Goal: Communication & Community: Answer question/provide support

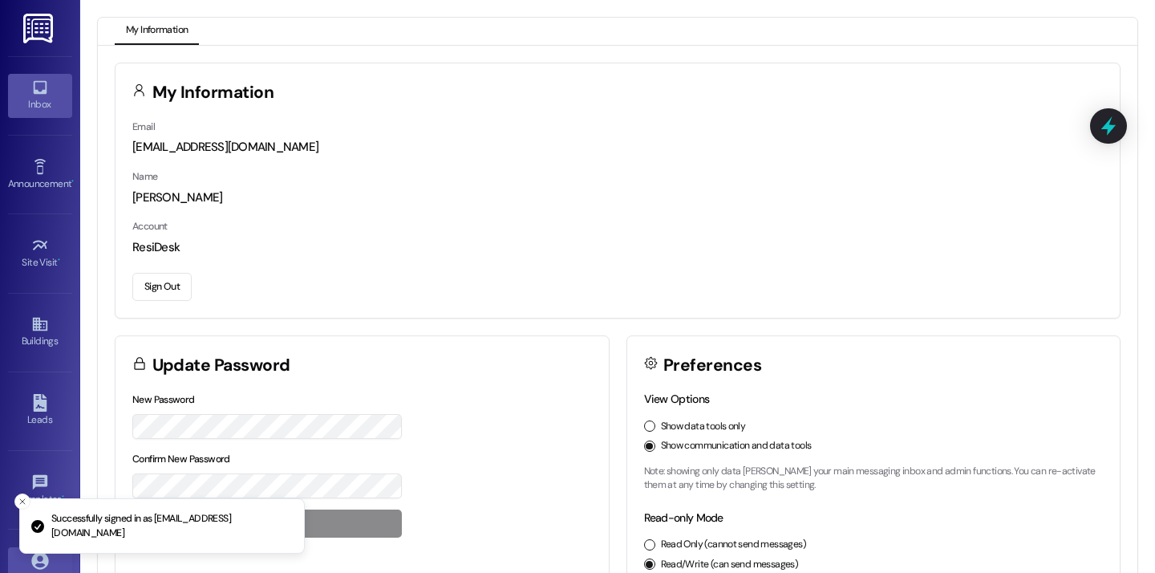
click at [42, 104] on div "Inbox" at bounding box center [40, 104] width 80 height 16
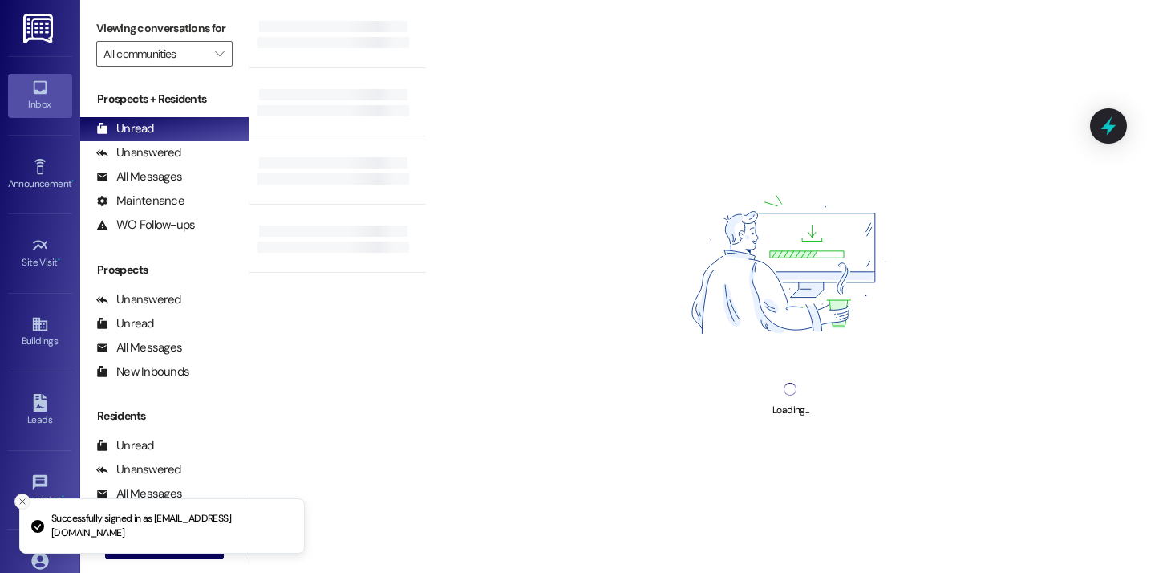
click at [18, 497] on icon "Close toast" at bounding box center [23, 502] width 10 height 10
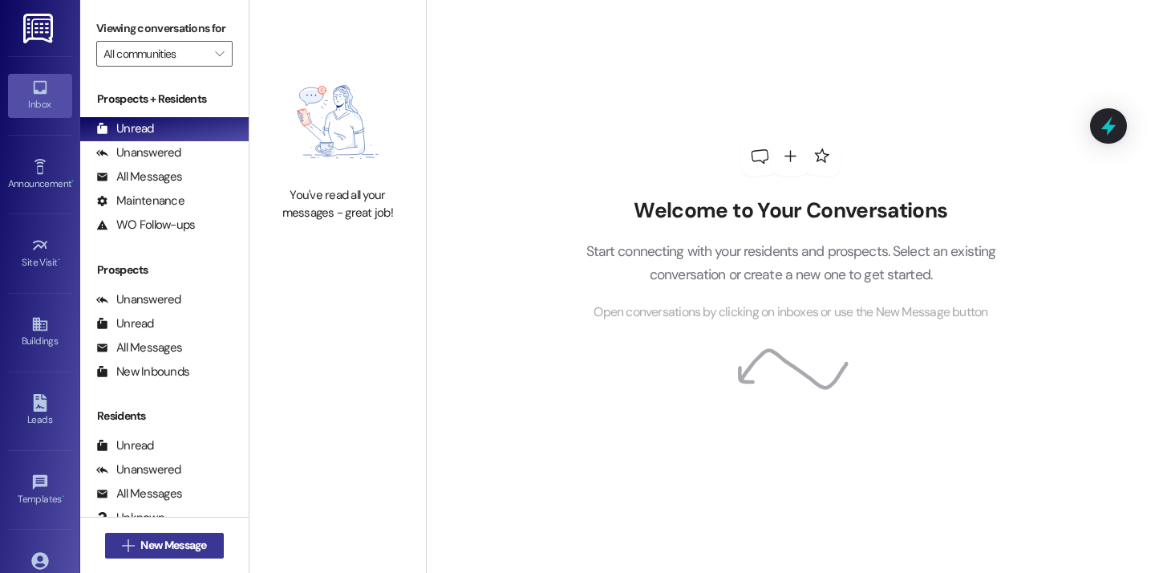
click at [124, 543] on icon "" at bounding box center [128, 545] width 12 height 13
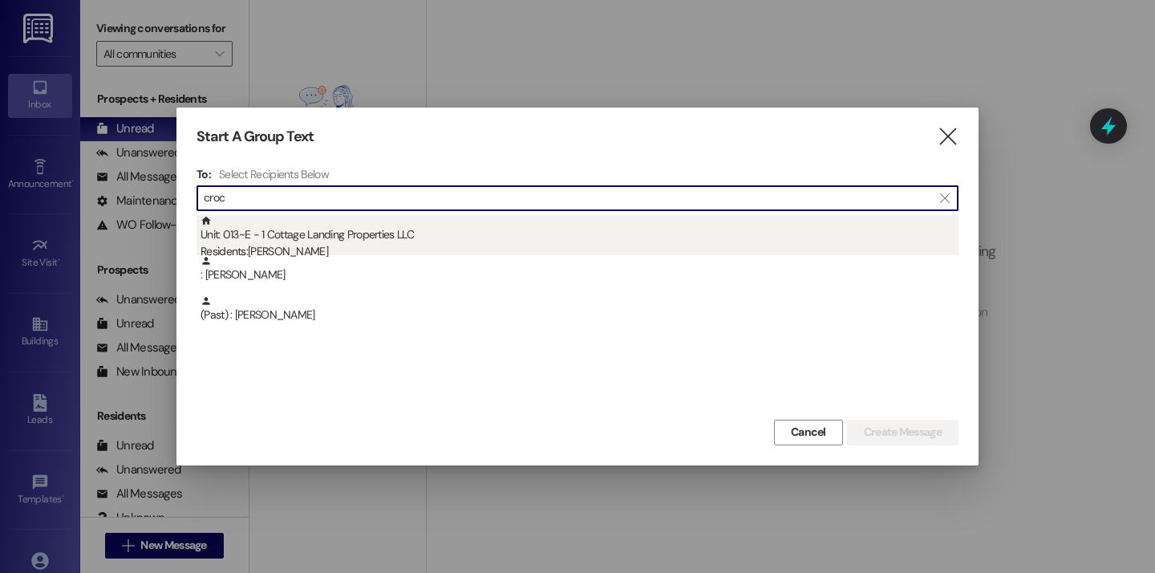
type input "croc"
click at [336, 235] on div "Unit: 013~E - 1 Cottage Landing Properties LLC Residents: Brett Crochet" at bounding box center [580, 238] width 758 height 46
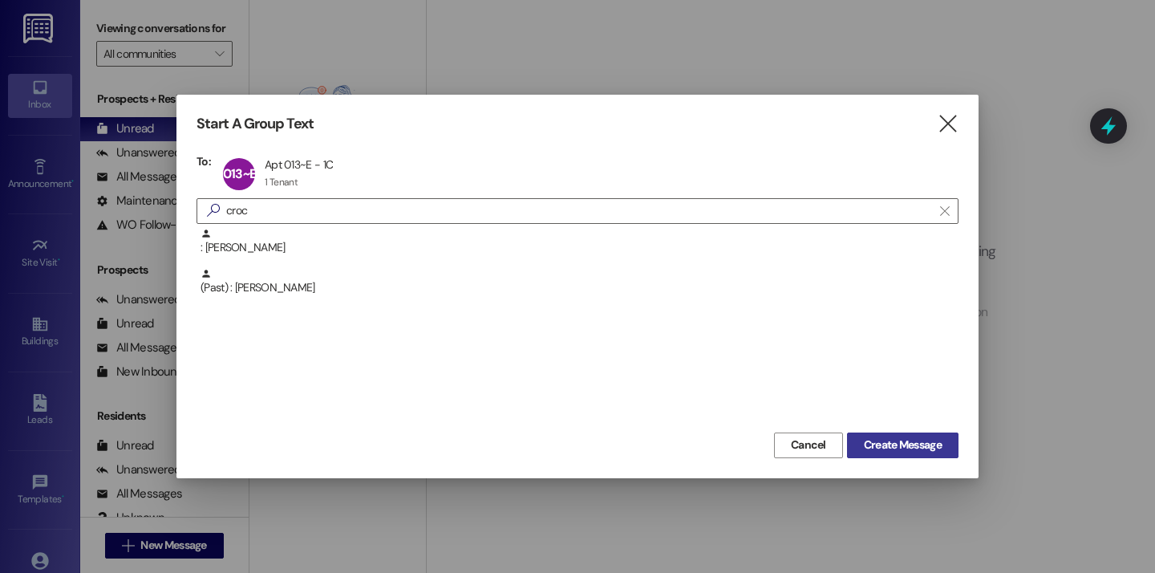
click at [901, 444] on span "Create Message" at bounding box center [903, 444] width 78 height 17
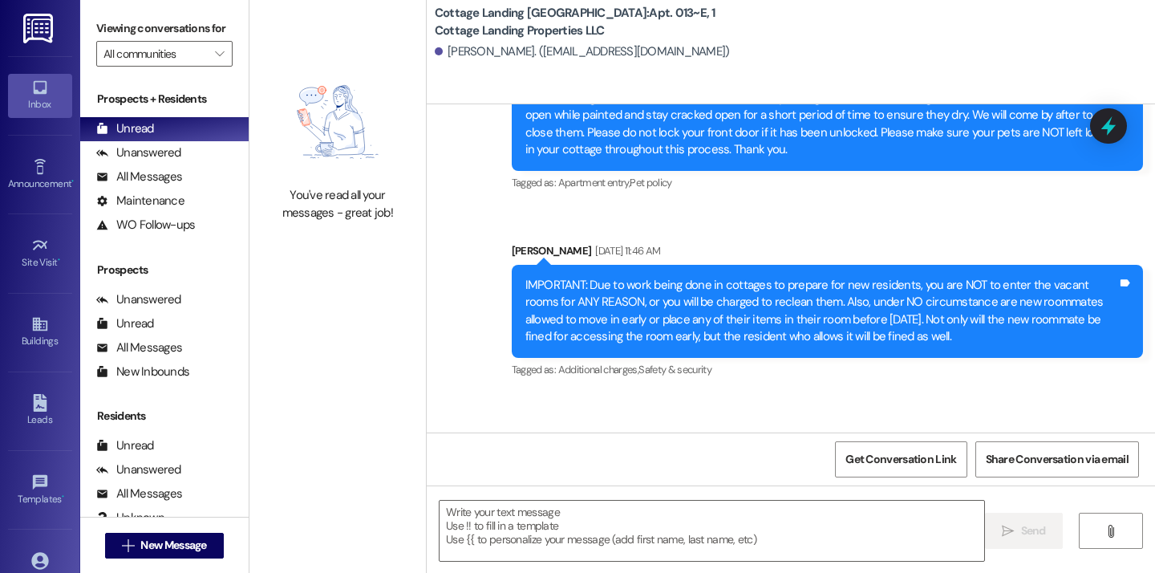
scroll to position [19844, 0]
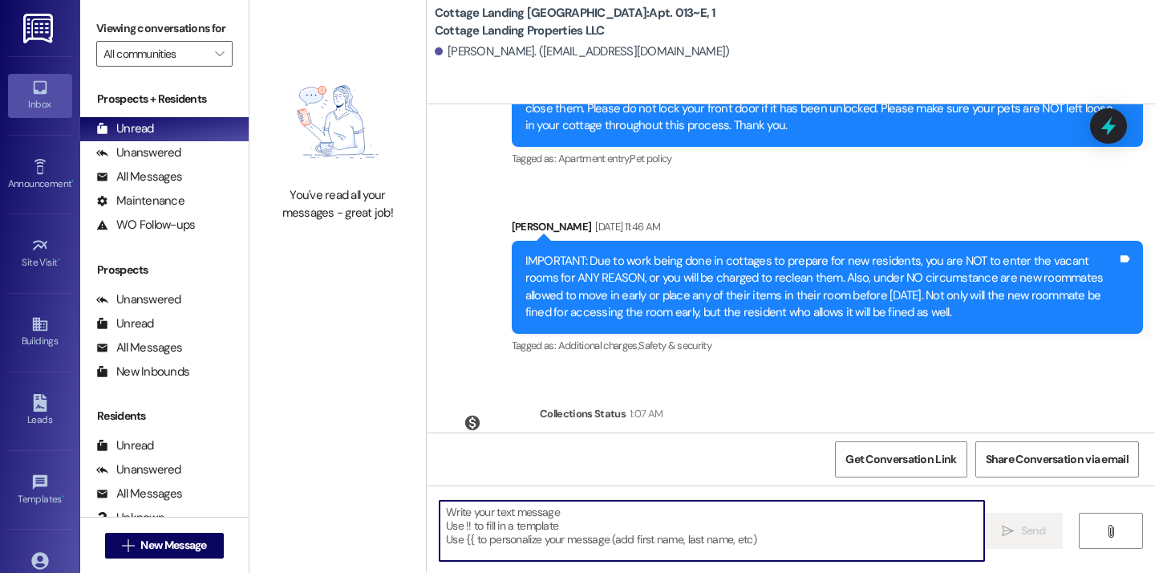
click at [485, 530] on textarea at bounding box center [712, 531] width 545 height 60
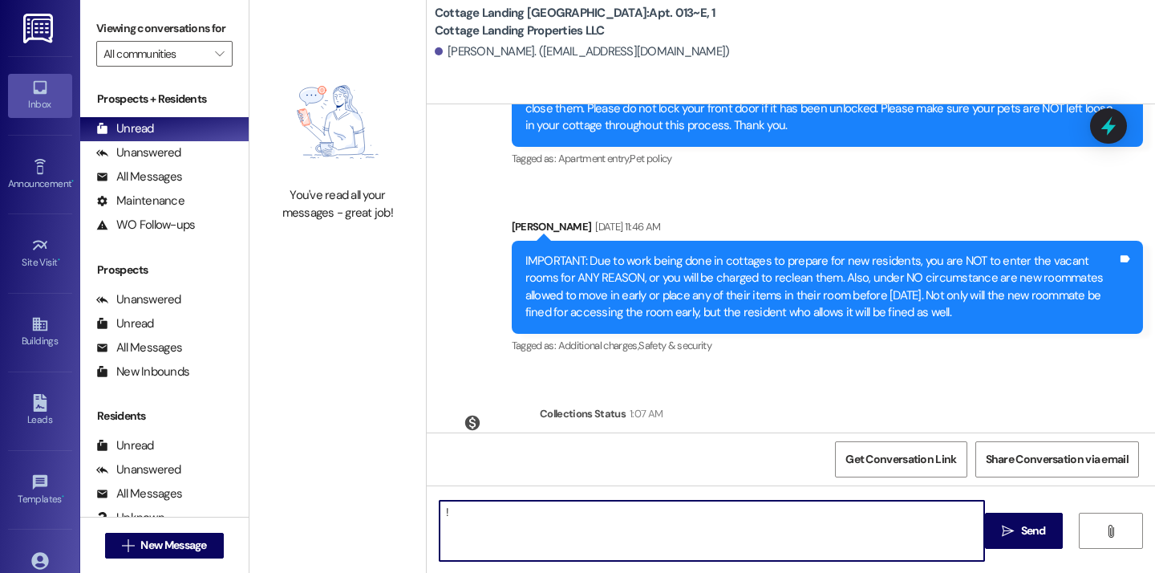
type textarea "!!"
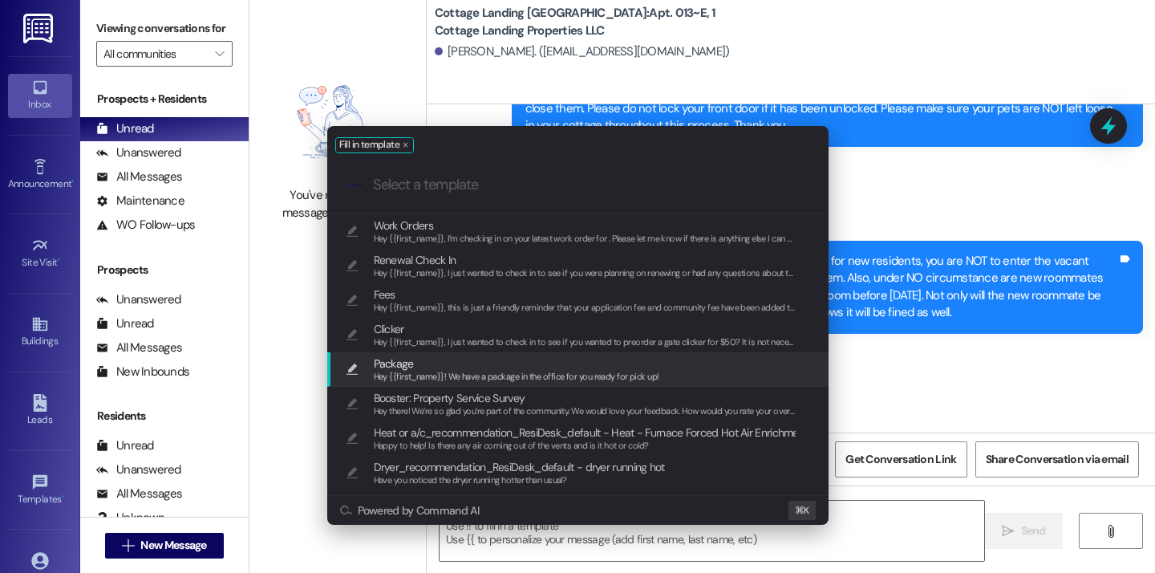
click at [461, 362] on span "Package" at bounding box center [517, 364] width 286 height 18
type textarea "Hey {{first_name}}! We have a package in the office for you ready for pick up!"
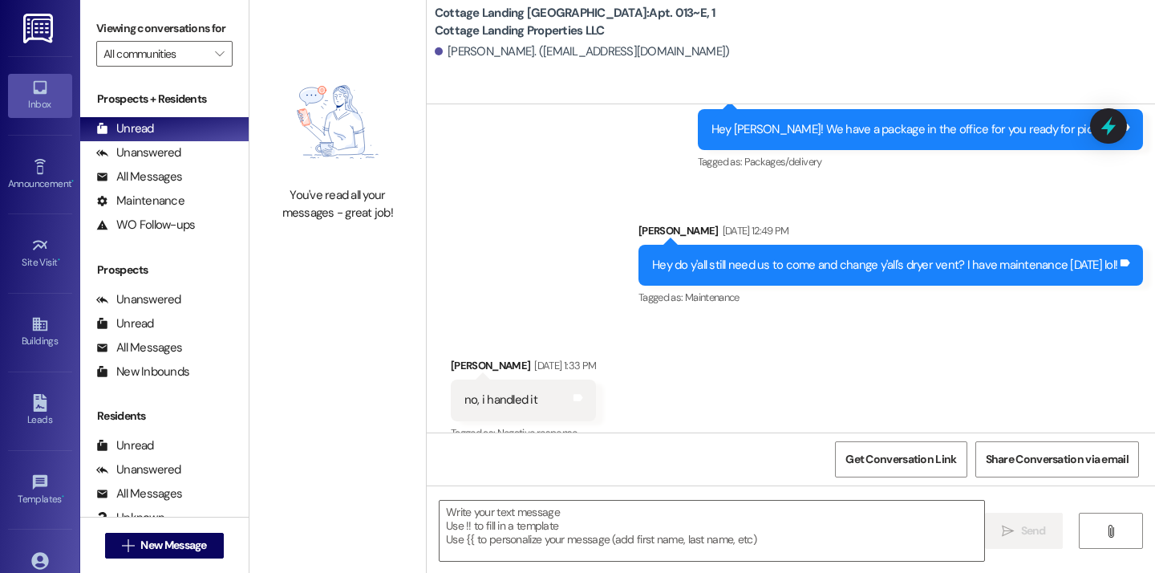
scroll to position [16491, 0]
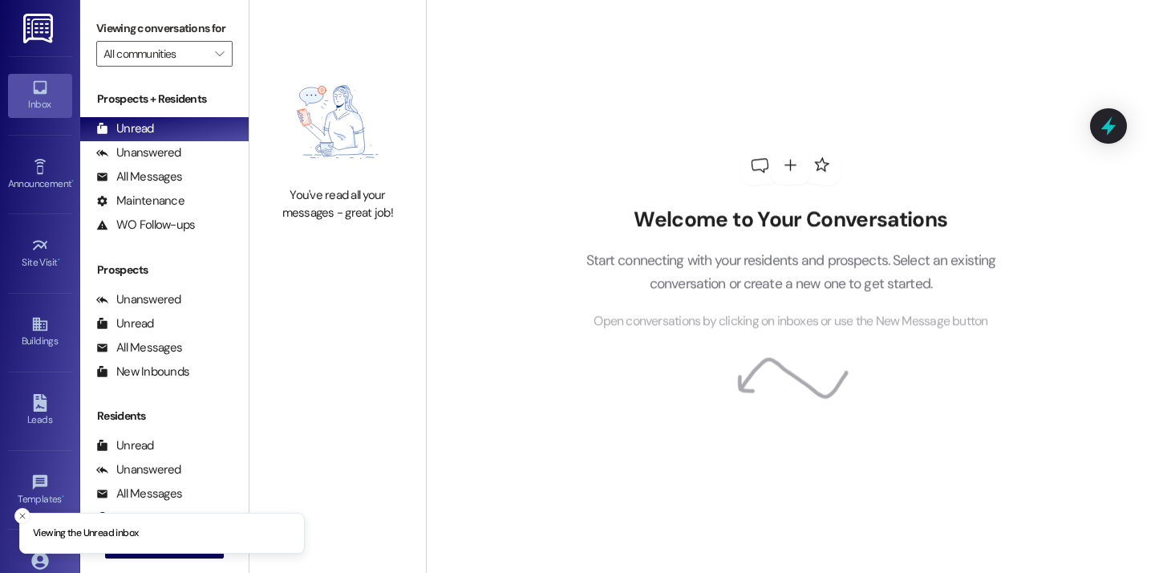
click at [184, 4] on div "Viewing conversations for All communities " at bounding box center [164, 41] width 168 height 83
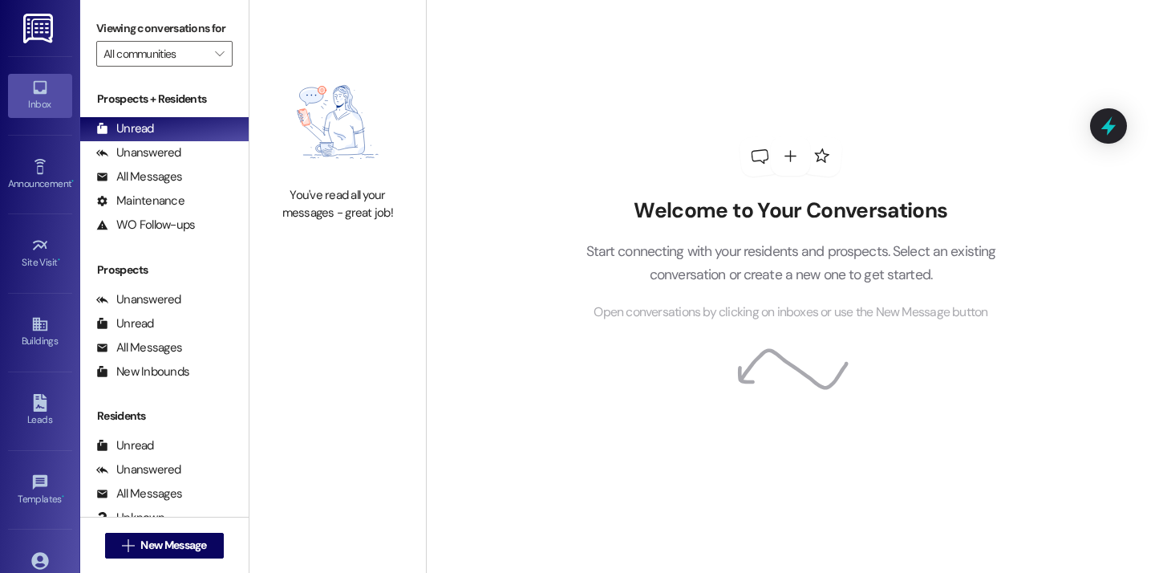
click at [823, 93] on div "Welcome to Your Conversations Start connecting with your residents and prospect…" at bounding box center [790, 229] width 481 height 458
click at [852, 64] on div "Welcome to Your Conversations Start connecting with your residents and prospect…" at bounding box center [790, 229] width 481 height 458
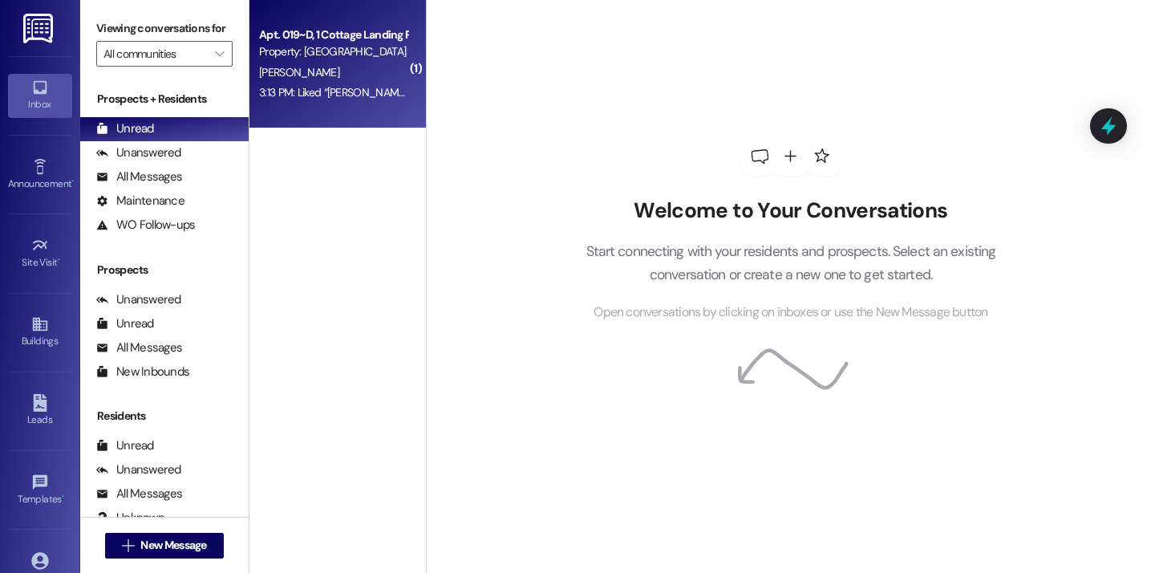
click at [331, 89] on div "3:13 PM: Liked “Bailey Mire (Cottage Landing Lafayette): Hey Lani! We have a pa…" at bounding box center [621, 92] width 725 height 14
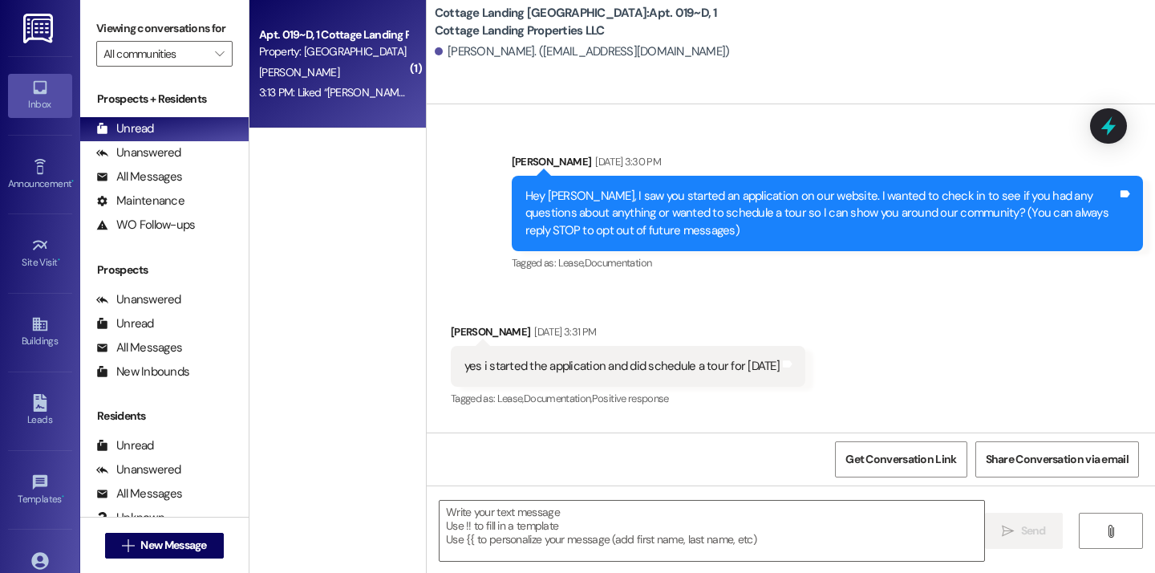
scroll to position [30208, 0]
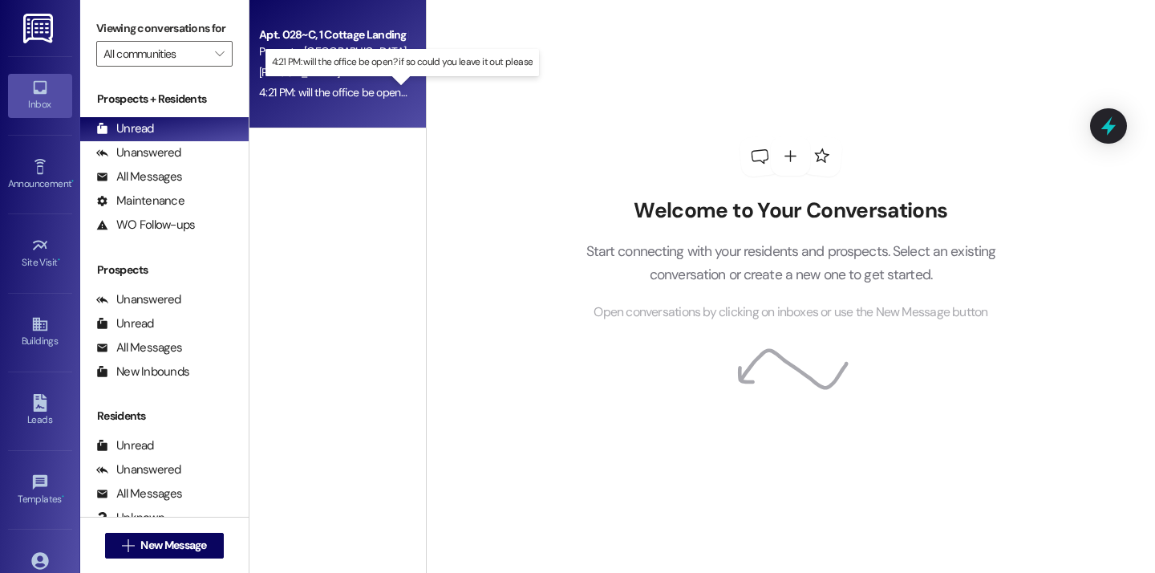
click at [363, 87] on div "4:21 PM: will the office be open? if so could you leave it out please 4:21 PM: …" at bounding box center [410, 92] width 303 height 14
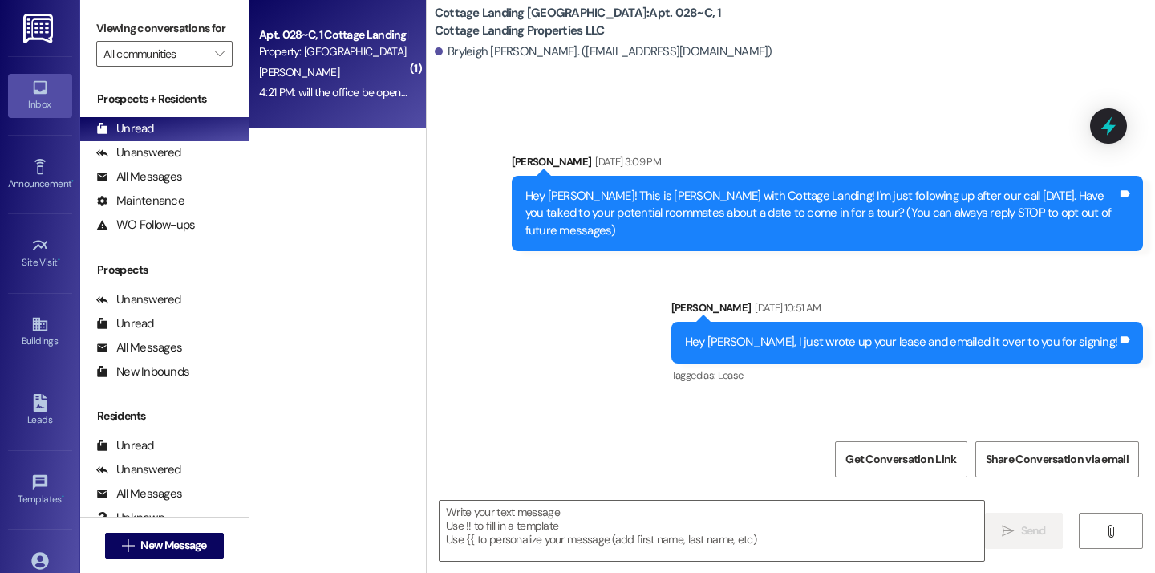
scroll to position [40655, 0]
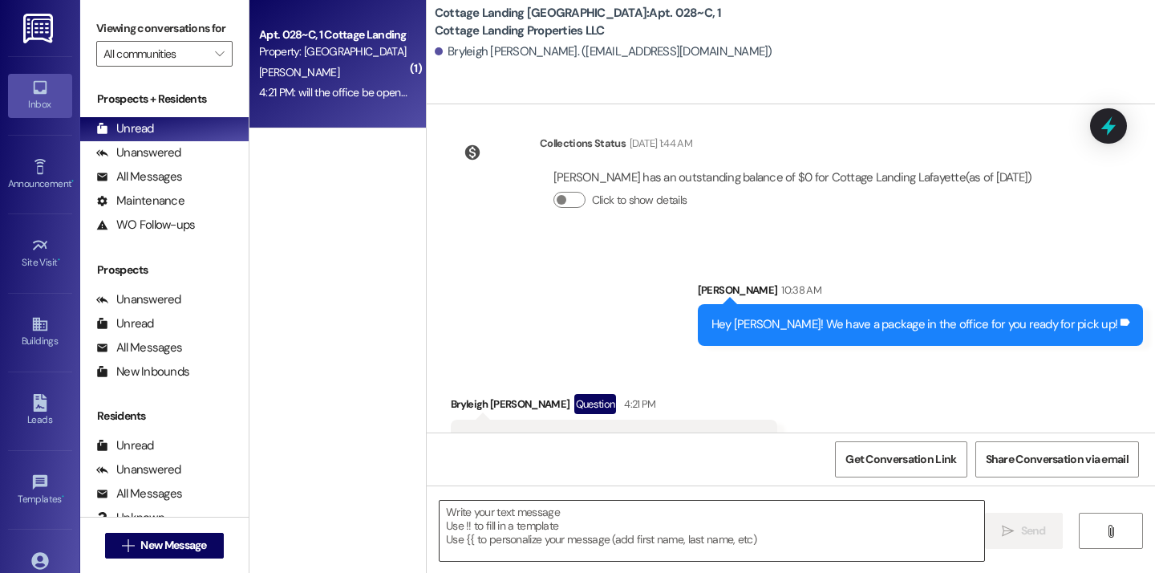
click at [481, 538] on textarea at bounding box center [712, 531] width 545 height 60
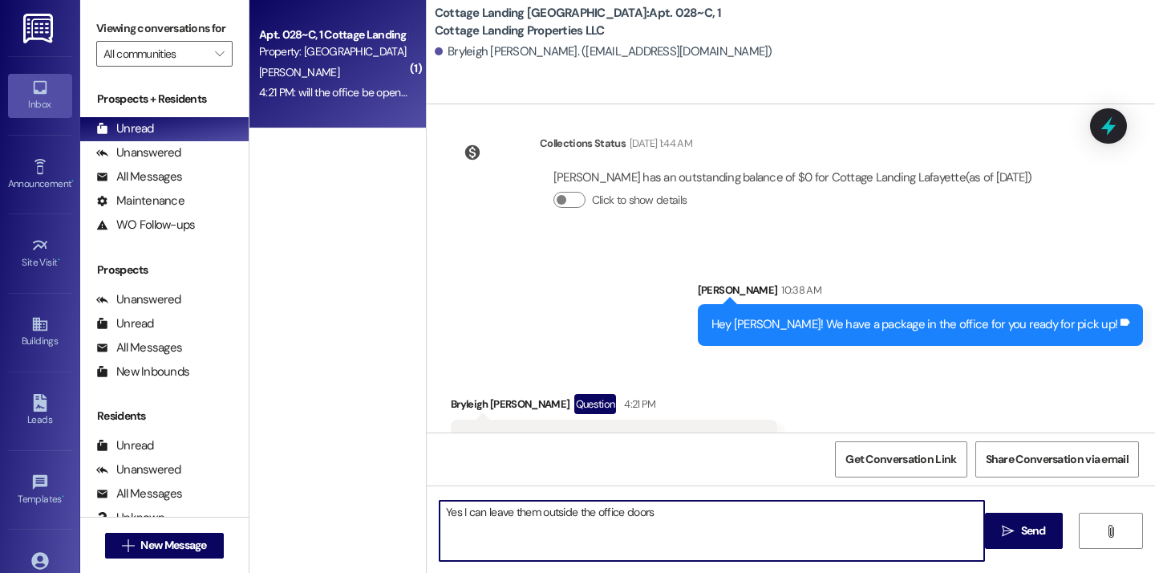
type textarea "Yes I can leave them outside the office doors!"
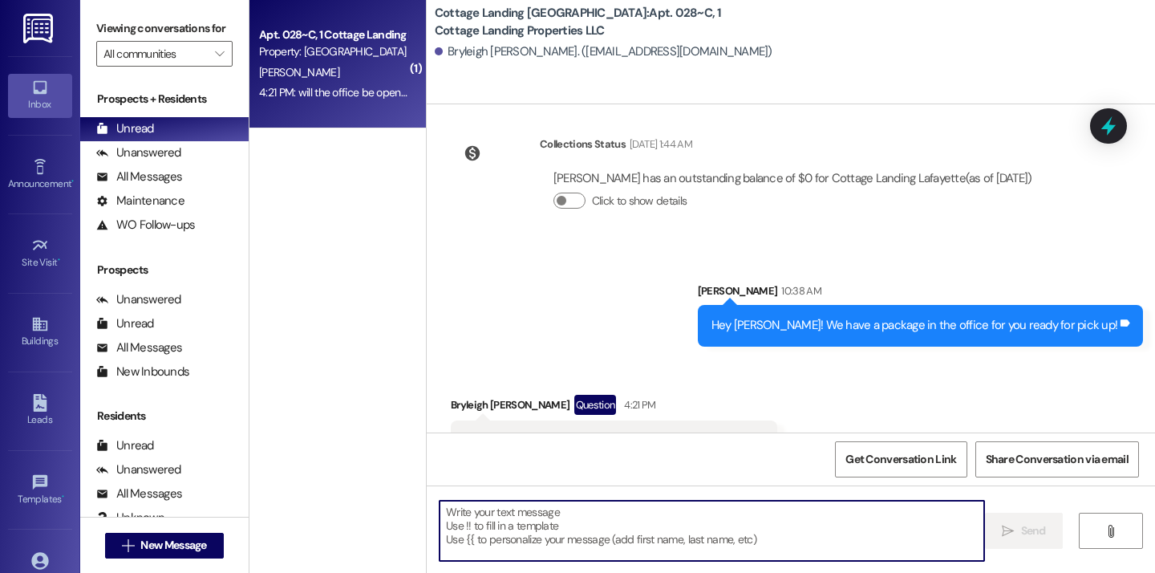
scroll to position [40766, 0]
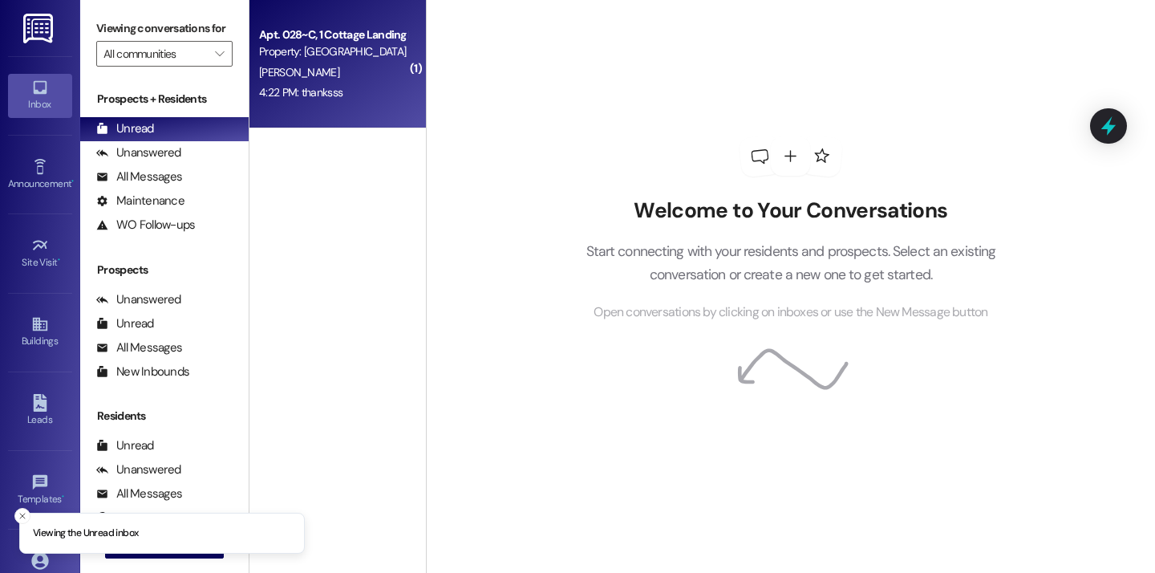
click at [398, 87] on div "4:22 PM: thanksss 4:22 PM: thanksss" at bounding box center [334, 93] width 152 height 20
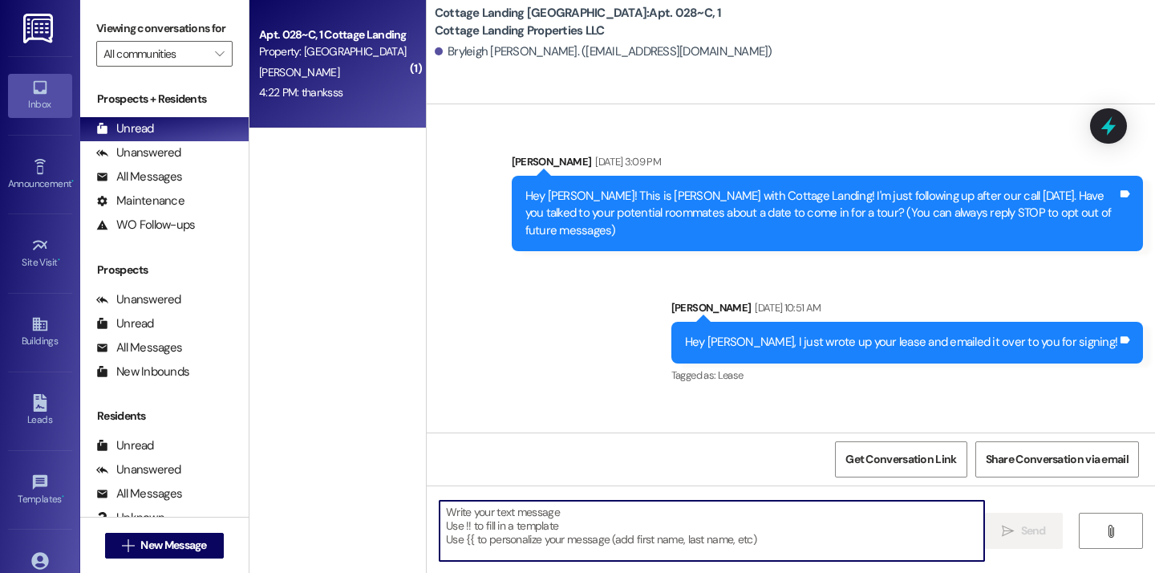
click at [518, 514] on textarea at bounding box center [712, 531] width 545 height 60
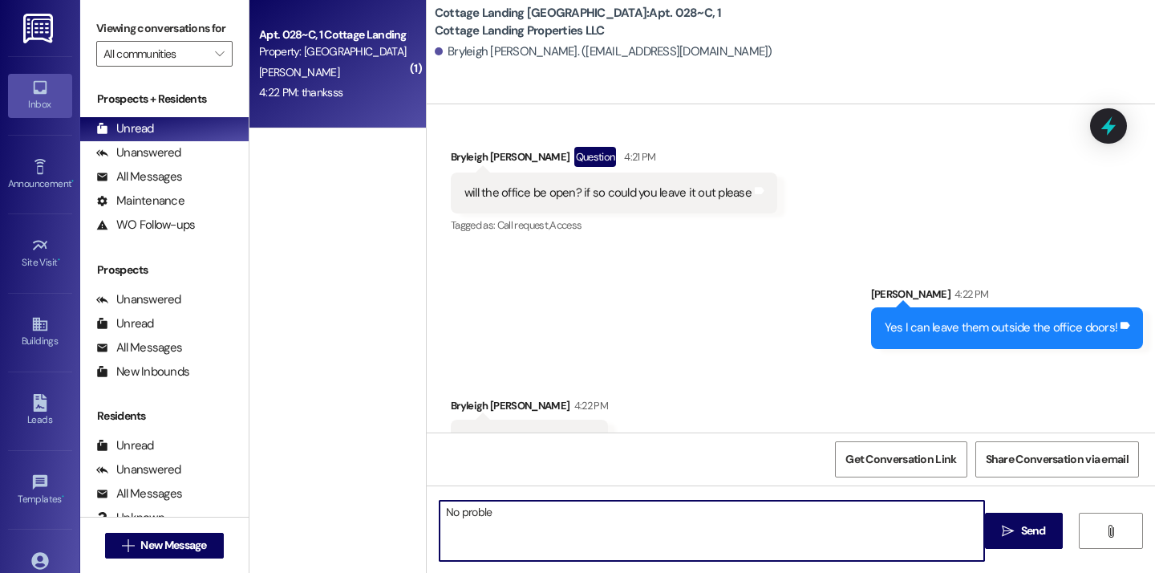
type textarea "No problem"
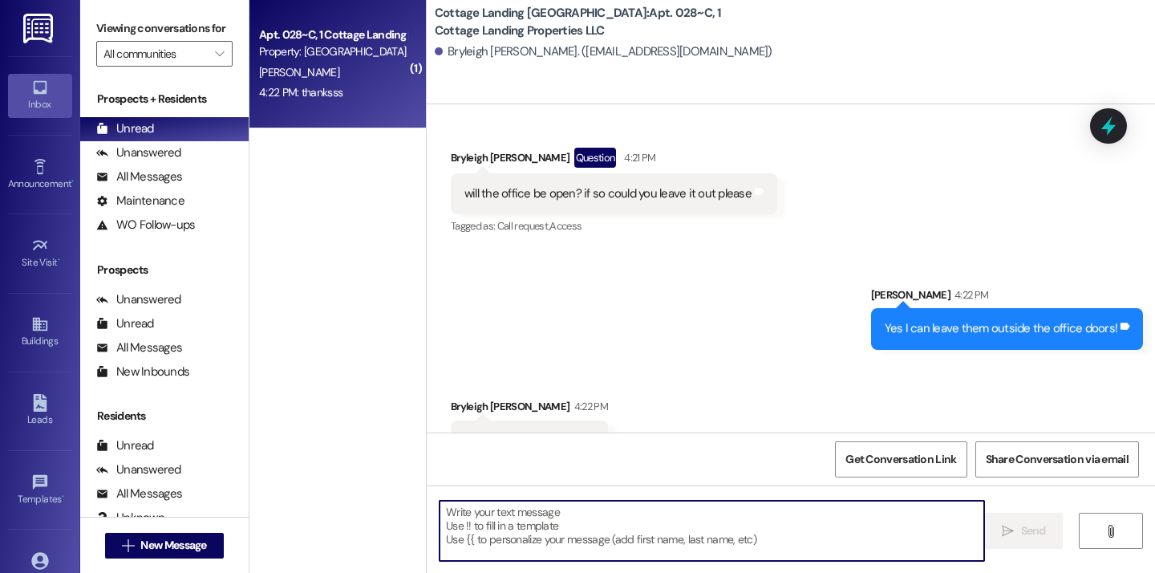
scroll to position [41013, 0]
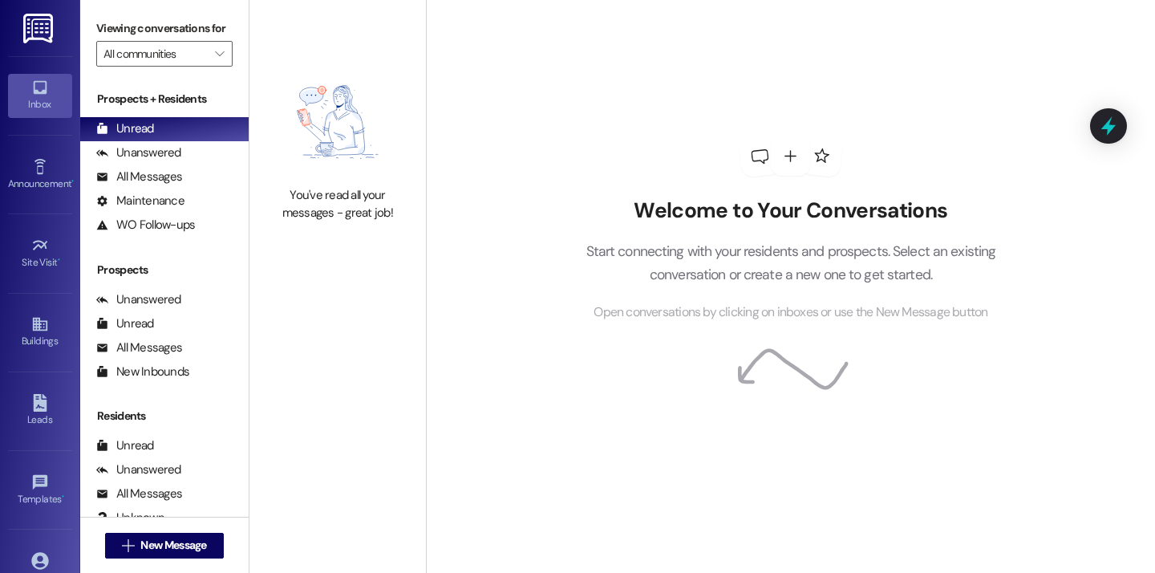
click at [505, 42] on div "Welcome to Your Conversations Start connecting with your residents and prospect…" at bounding box center [790, 286] width 729 height 573
